Goal: Find specific page/section: Find specific page/section

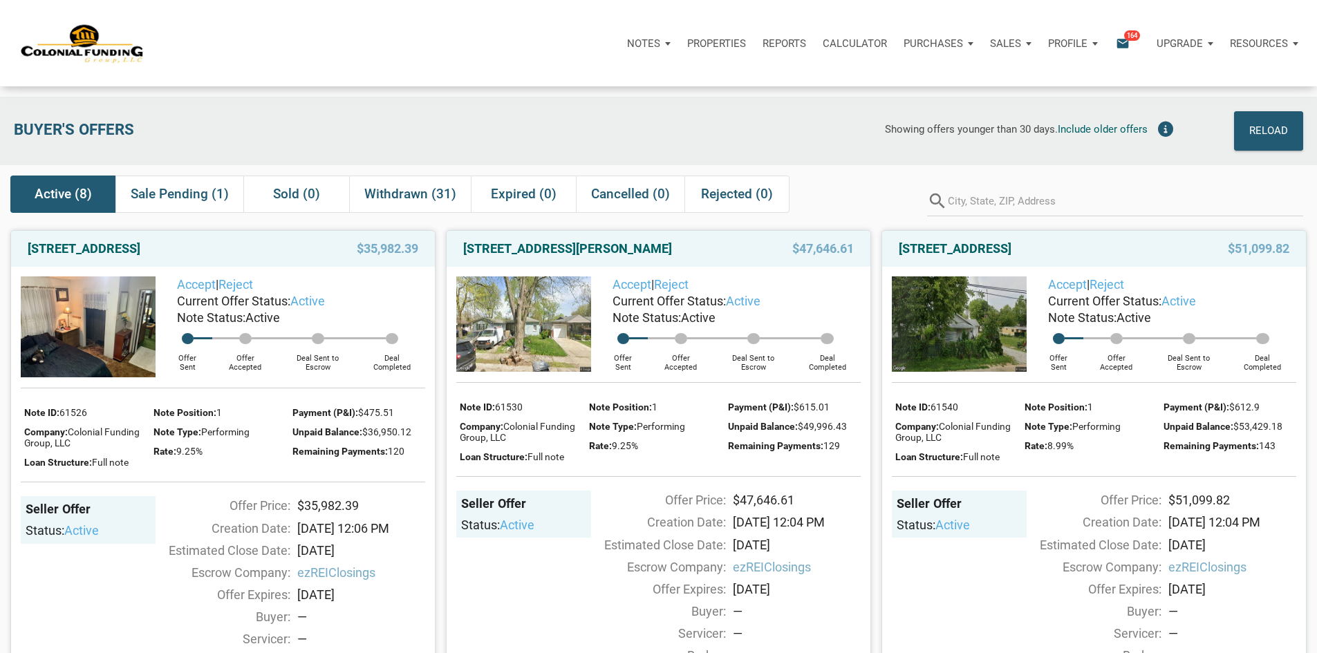
click at [558, 128] on div "Showing offers younger than 30 days. Include older offers" at bounding box center [789, 130] width 782 height 39
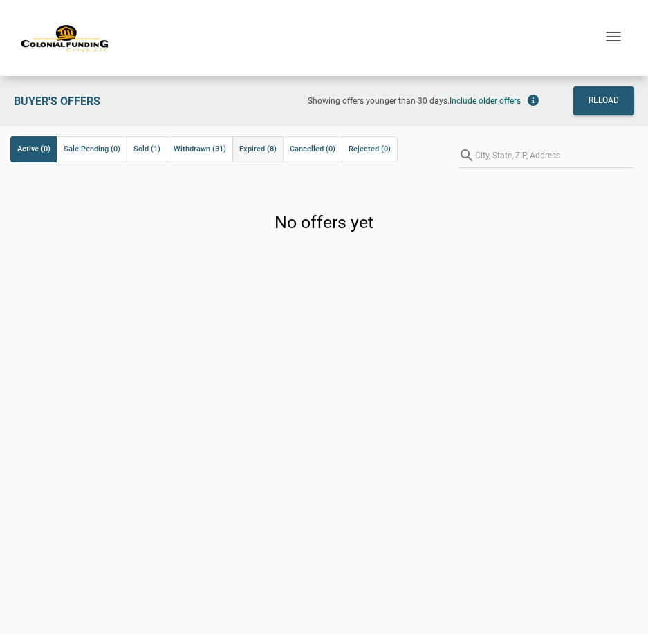
click at [249, 150] on span "Expired (8)" at bounding box center [257, 149] width 37 height 17
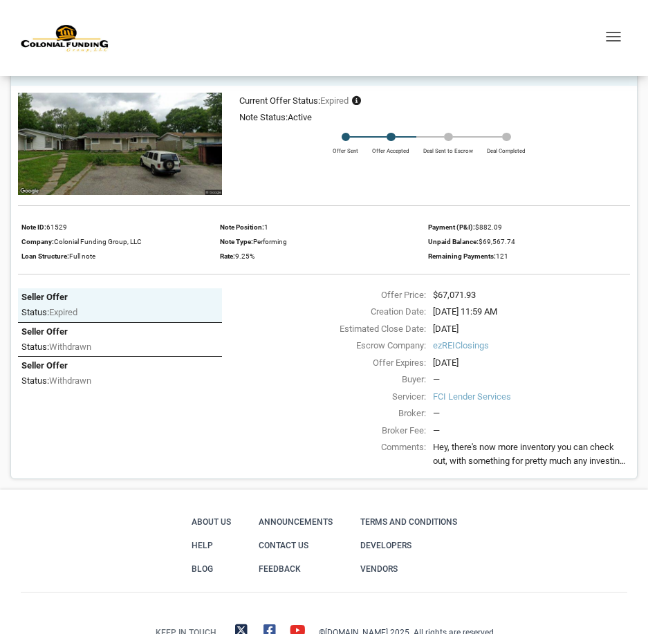
scroll to position [3454, 0]
